Goal: Transaction & Acquisition: Obtain resource

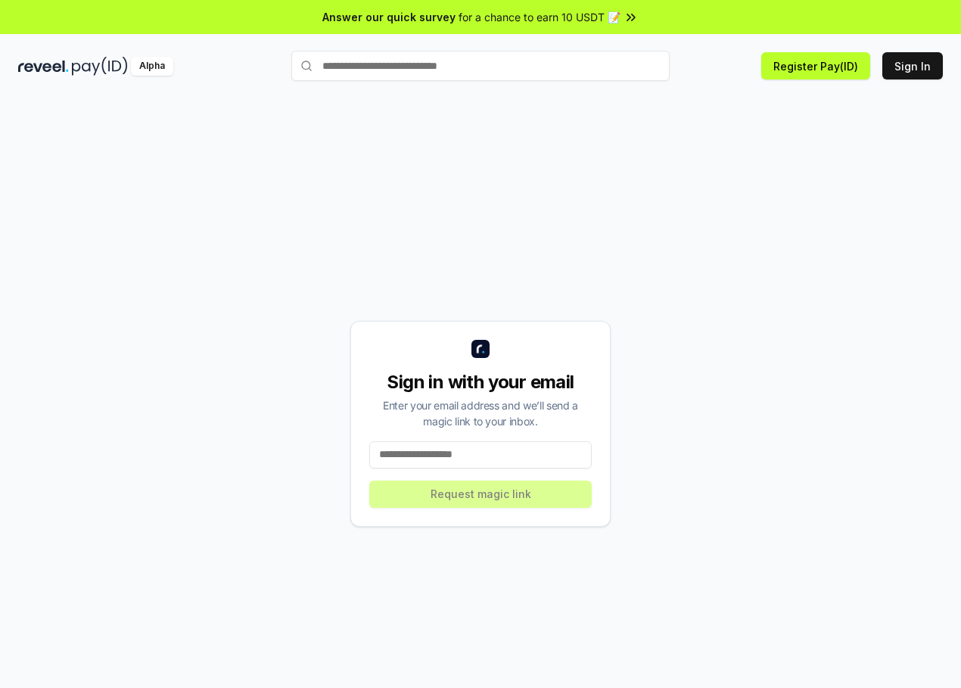
click at [405, 455] on input at bounding box center [480, 454] width 222 height 27
type input "**********"
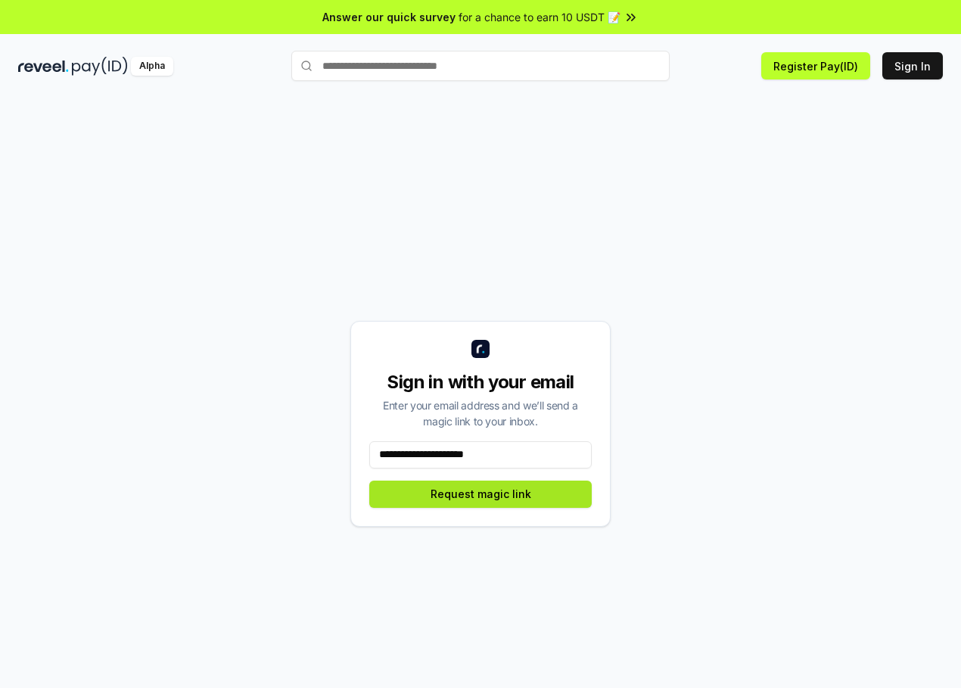
click at [421, 491] on button "Request magic link" at bounding box center [480, 493] width 222 height 27
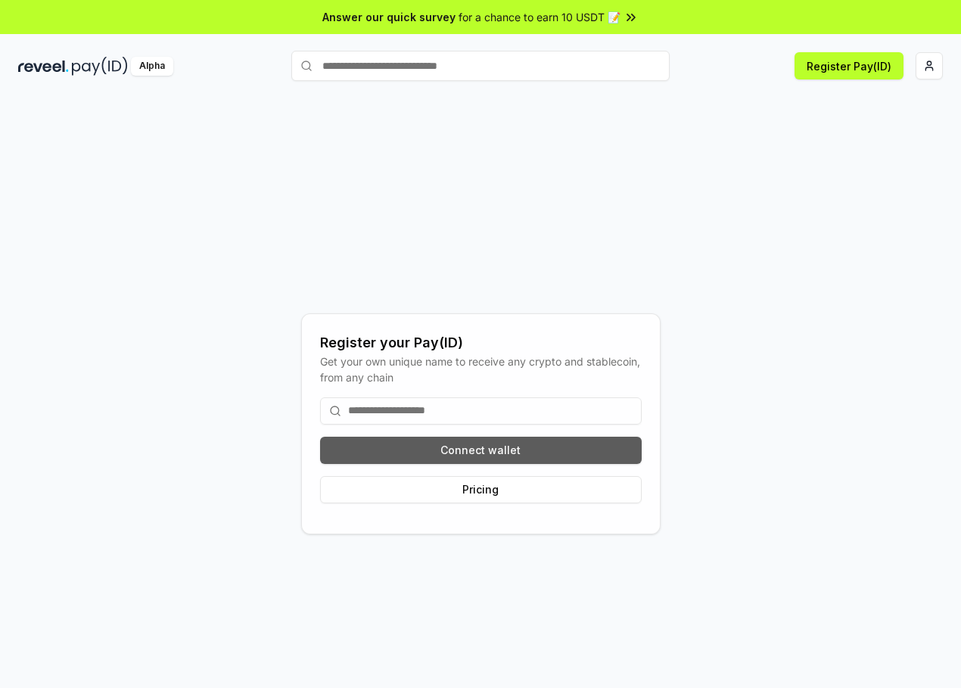
click at [419, 458] on button "Connect wallet" at bounding box center [480, 449] width 321 height 27
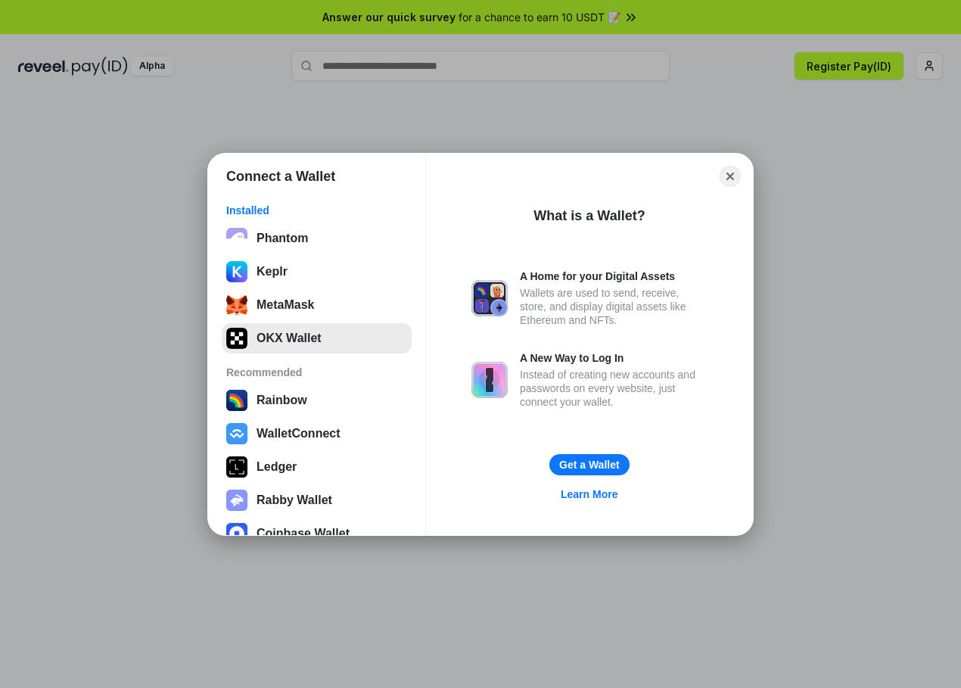
click at [296, 334] on button "OKX Wallet" at bounding box center [317, 338] width 190 height 30
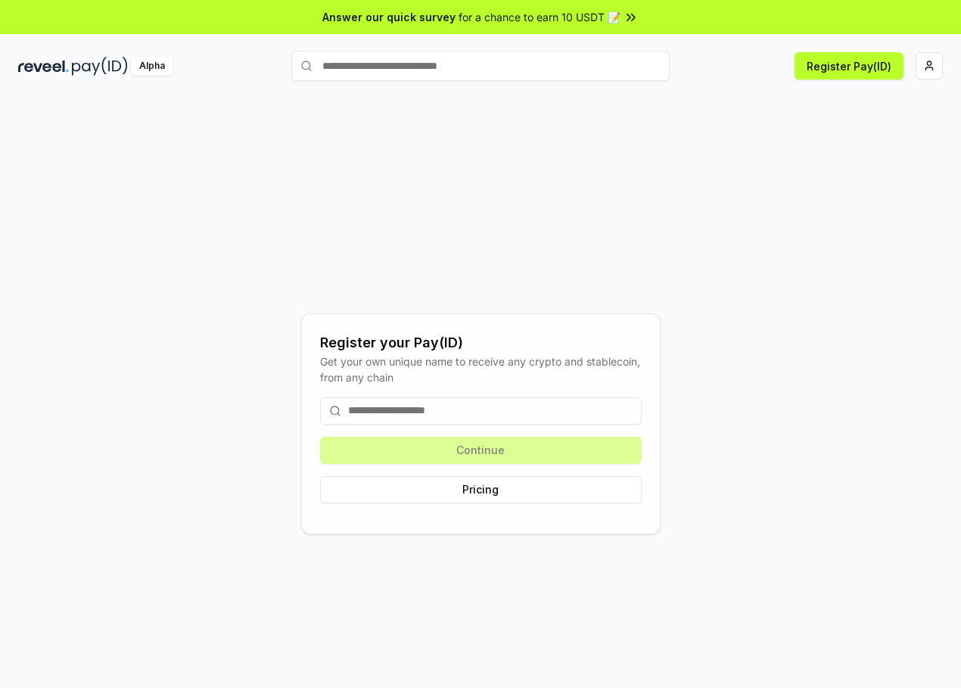
click at [464, 446] on div "Continue Pricing" at bounding box center [480, 450] width 321 height 130
click at [370, 411] on input at bounding box center [480, 410] width 321 height 27
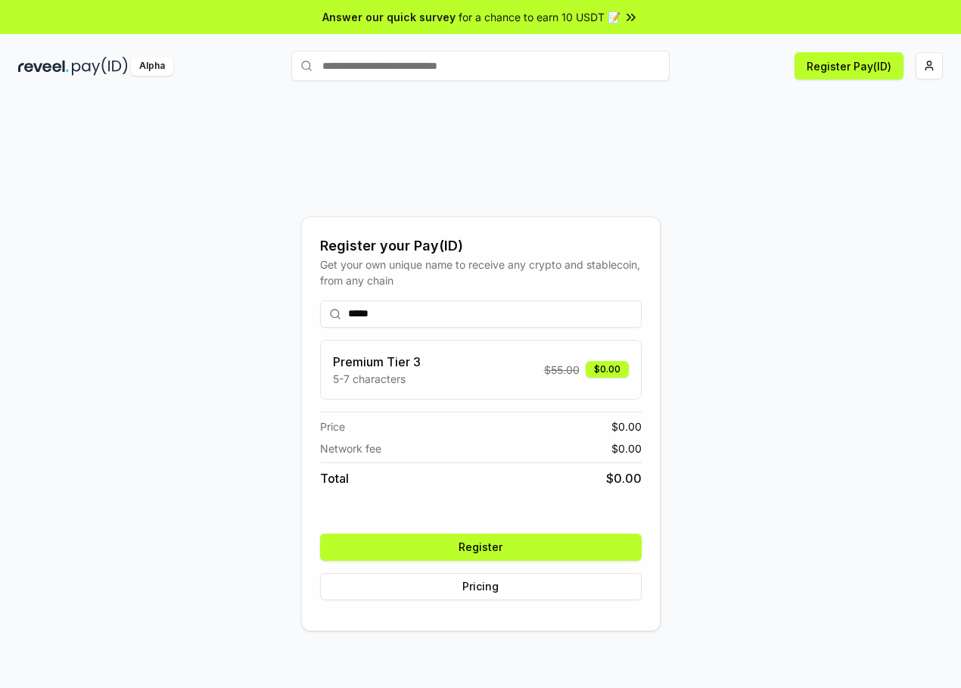
type input "*****"
click at [448, 551] on button "Register" at bounding box center [480, 546] width 321 height 27
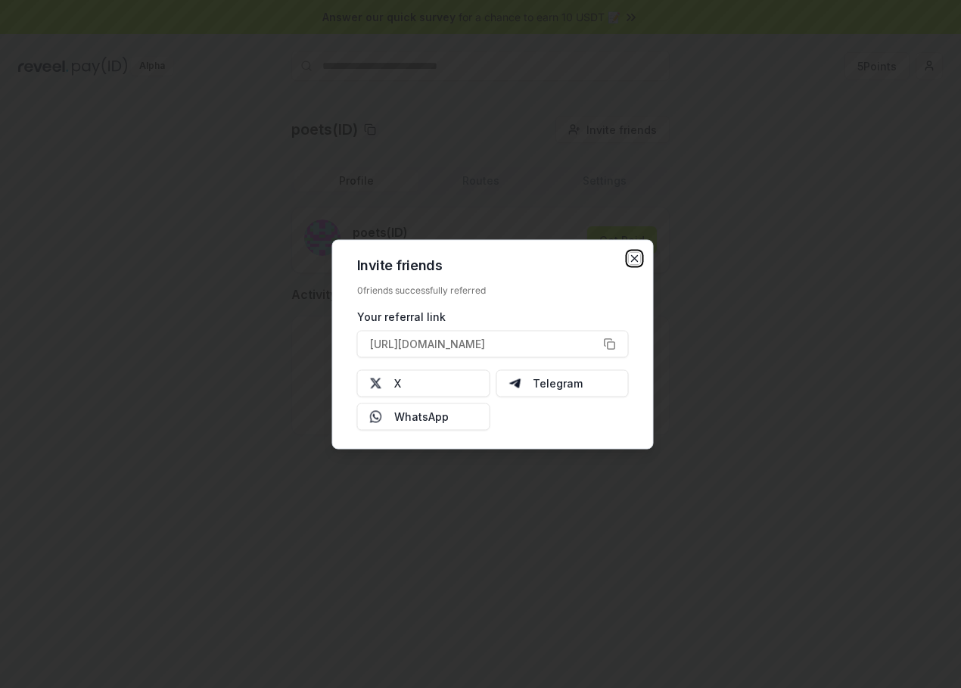
click at [638, 258] on icon "button" at bounding box center [635, 258] width 12 height 12
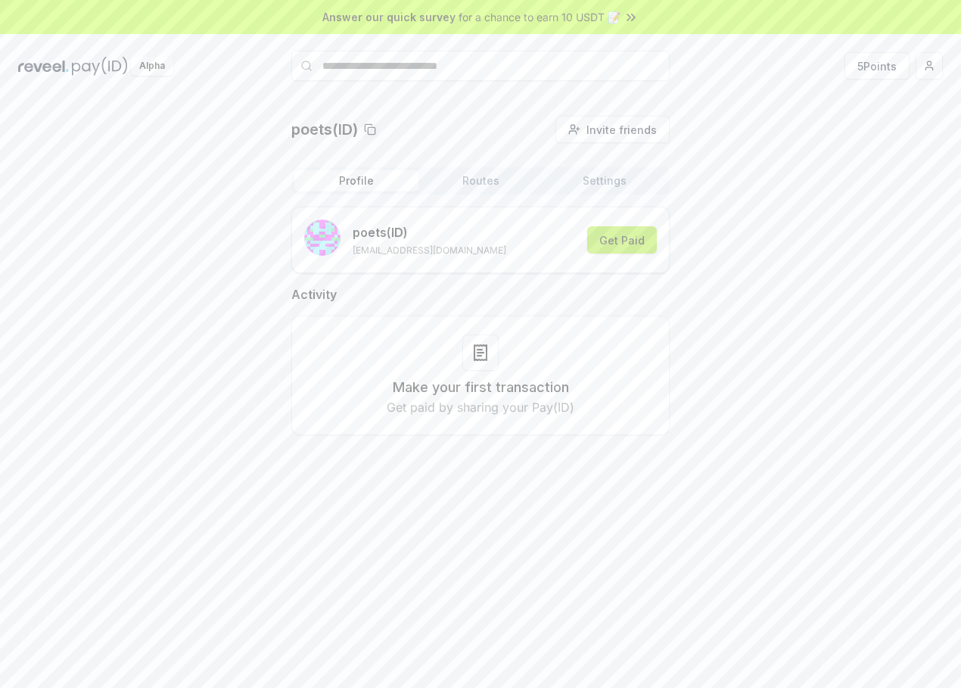
click at [629, 244] on button "Get Paid" at bounding box center [622, 239] width 70 height 27
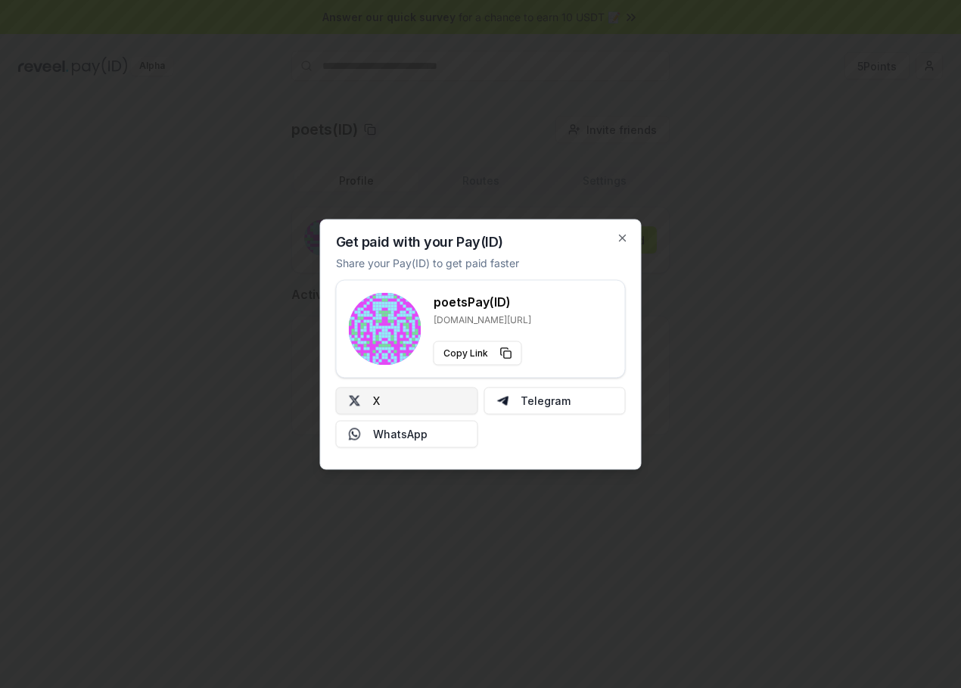
click at [405, 403] on button "X" at bounding box center [407, 400] width 142 height 27
